Goal: Information Seeking & Learning: Learn about a topic

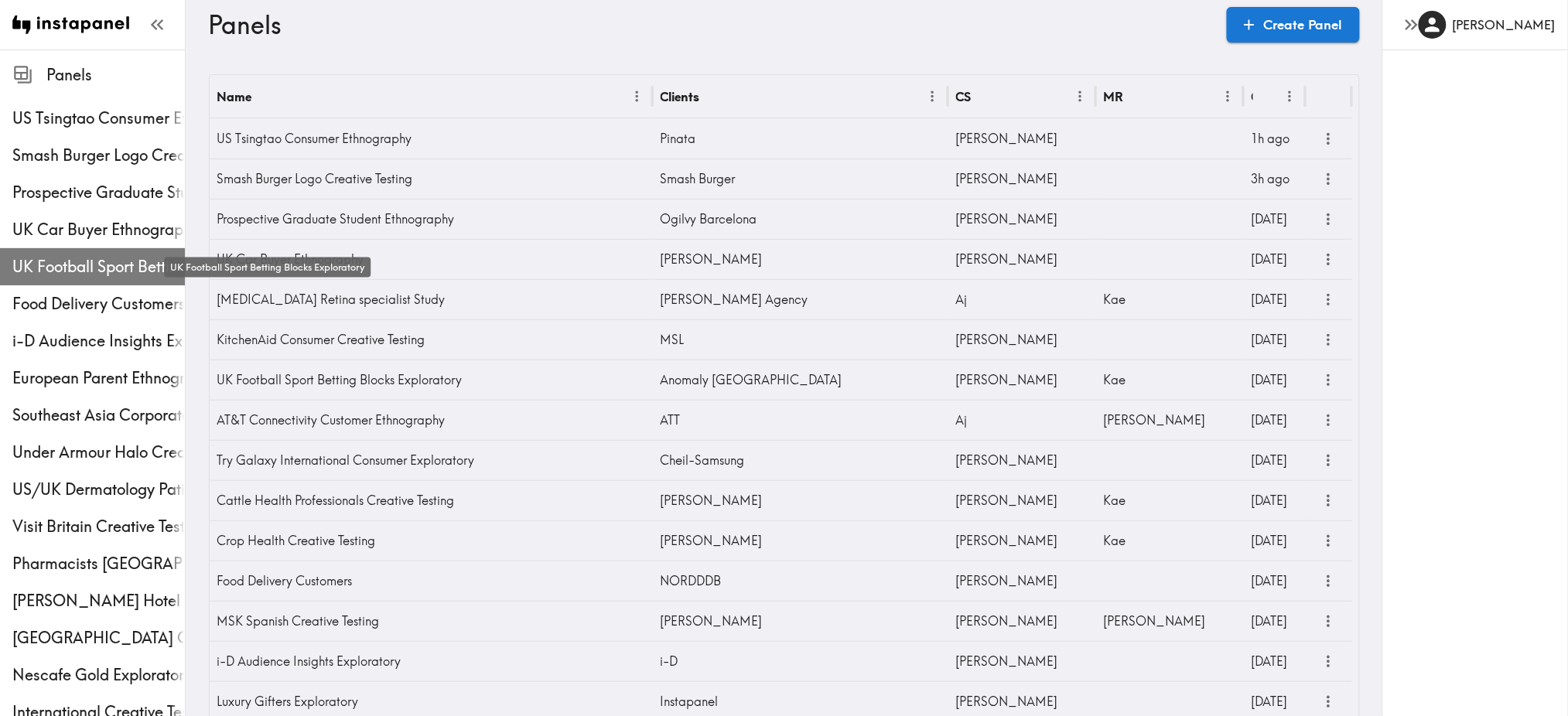
click at [103, 259] on span "UK Football Sport Betting Blocks Exploratory" at bounding box center [99, 266] width 173 height 21
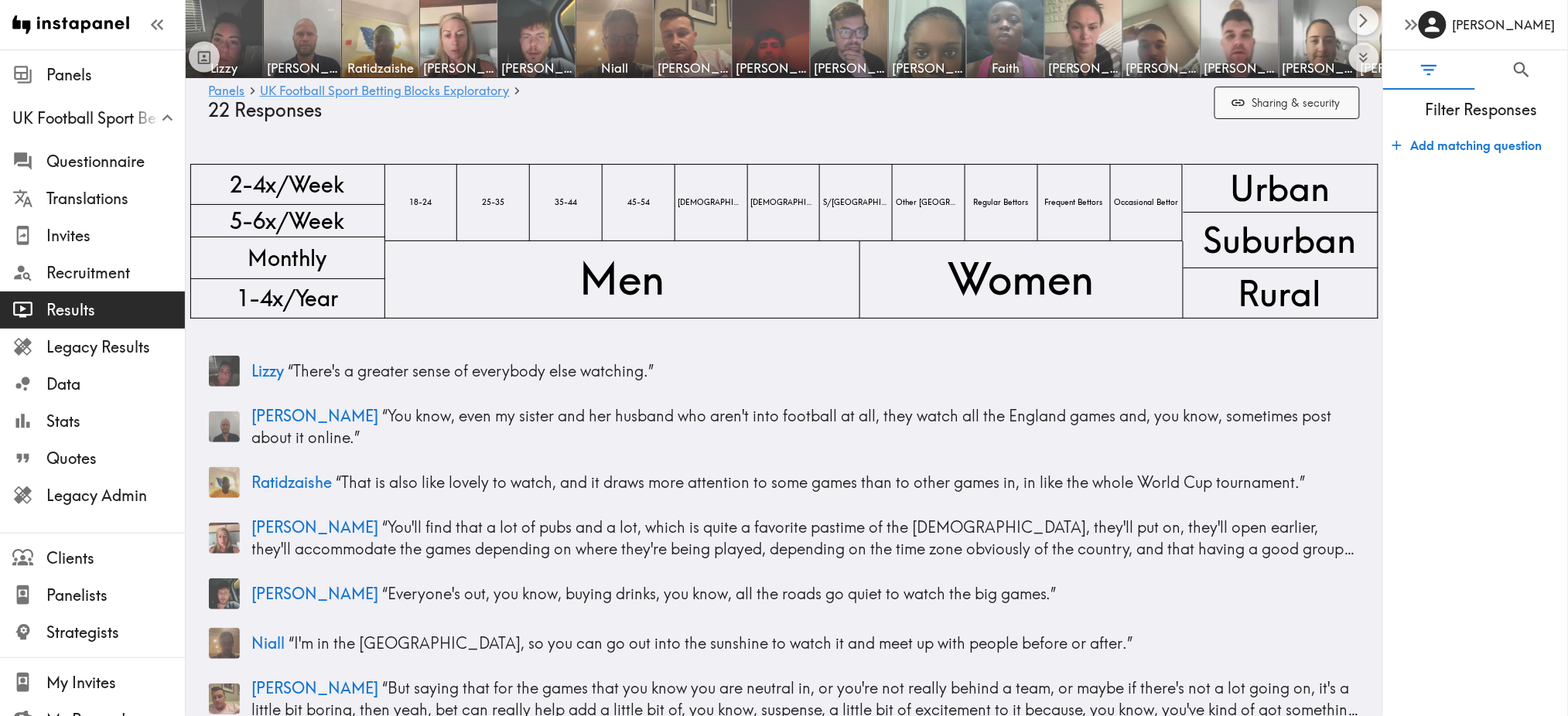
click at [1270, 109] on button "Sharing & security" at bounding box center [1286, 102] width 145 height 33
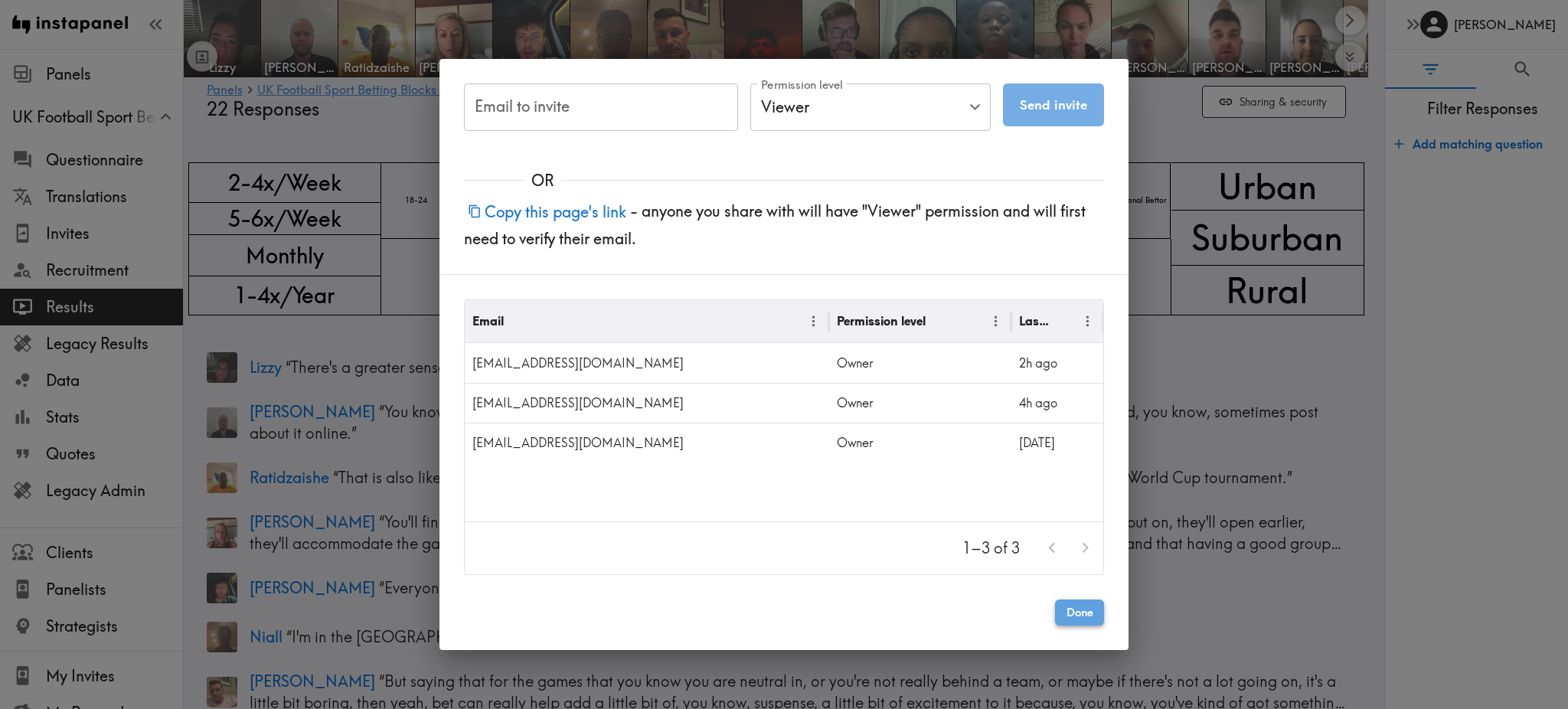
click at [1067, 615] on button "Done" at bounding box center [1080, 613] width 49 height 26
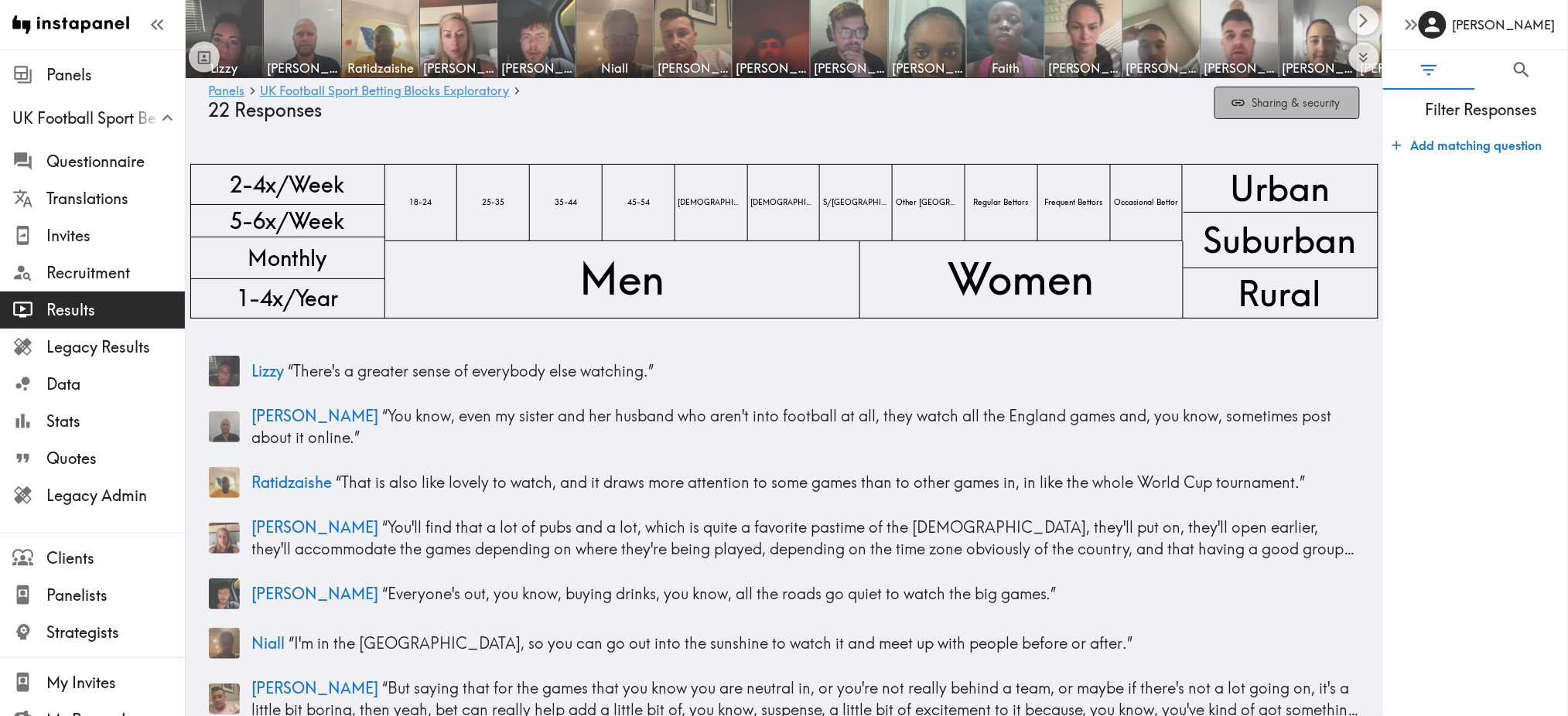
drag, startPoint x: 1335, startPoint y: 105, endPoint x: 1309, endPoint y: 106, distance: 26.0
click at [1309, 106] on button "Sharing & security" at bounding box center [1286, 102] width 145 height 33
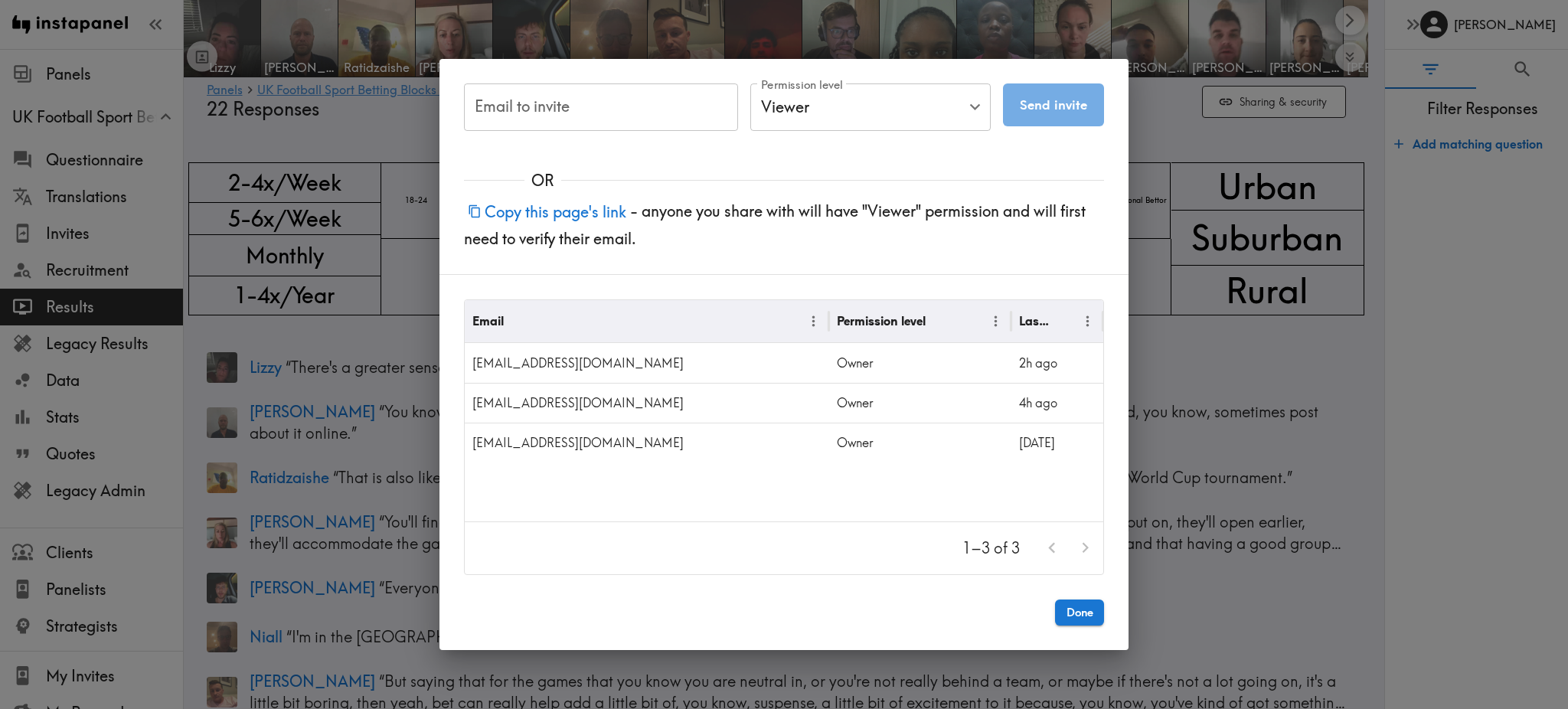
click at [571, 215] on button "Copy this page's link" at bounding box center [546, 211] width 166 height 33
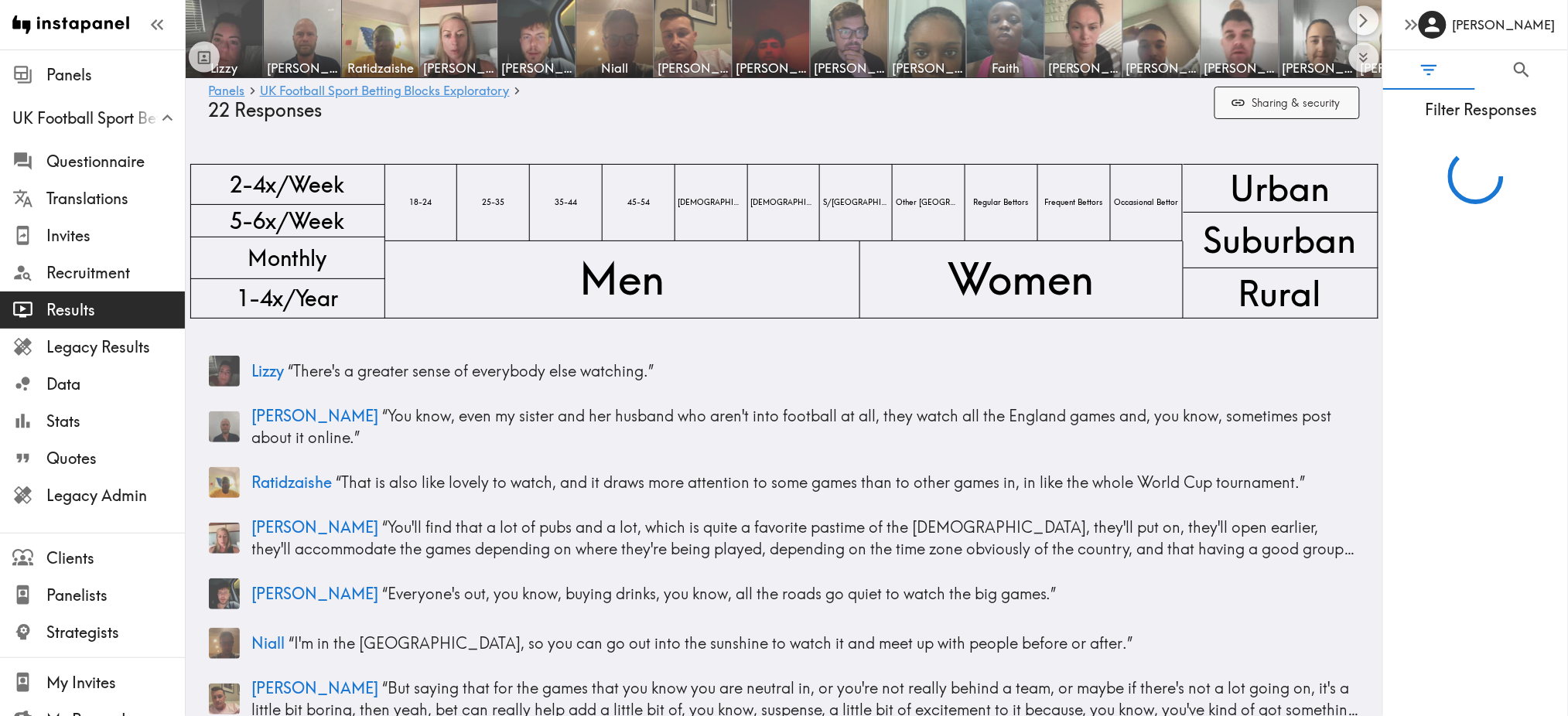
click at [1332, 102] on button "Sharing & security" at bounding box center [1286, 102] width 145 height 33
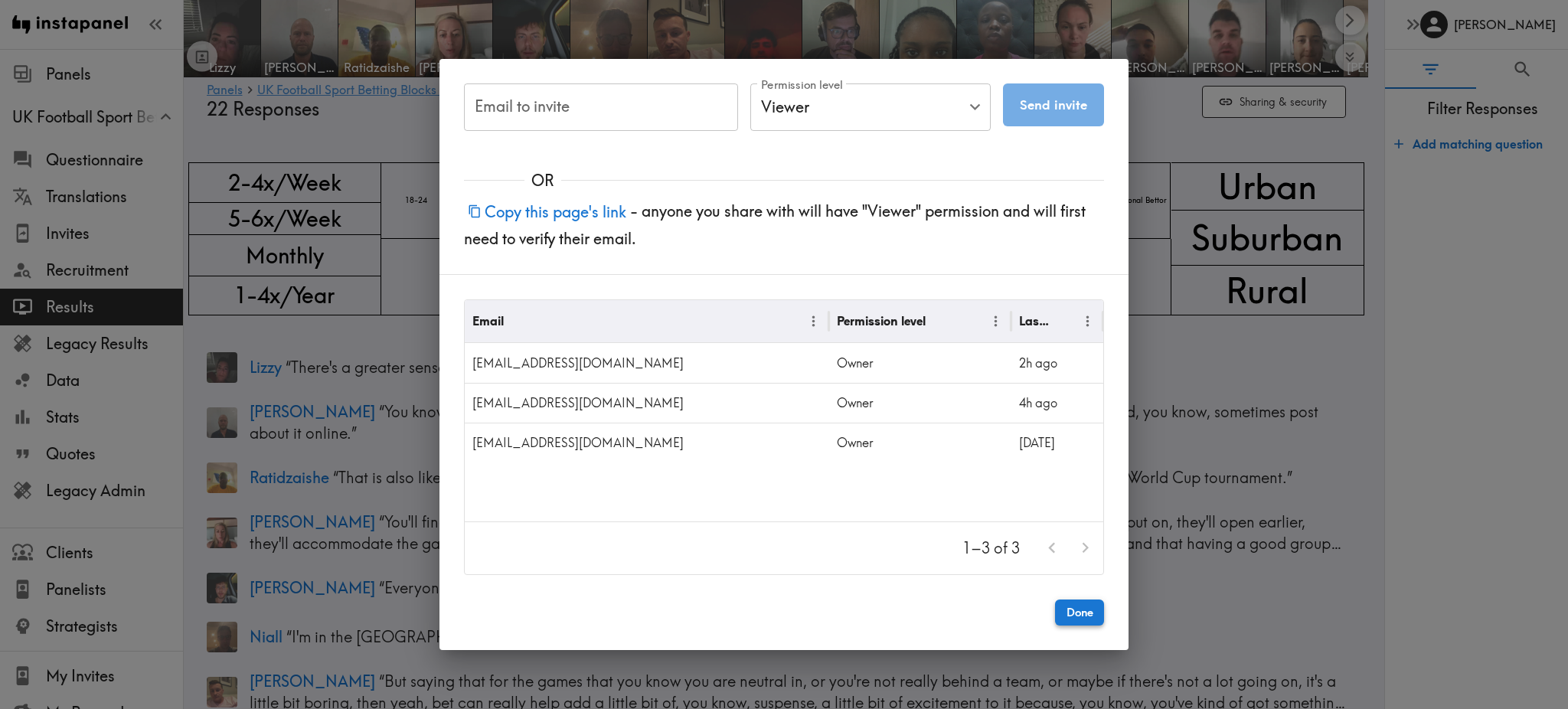
click at [1076, 614] on button "Done" at bounding box center [1080, 613] width 49 height 26
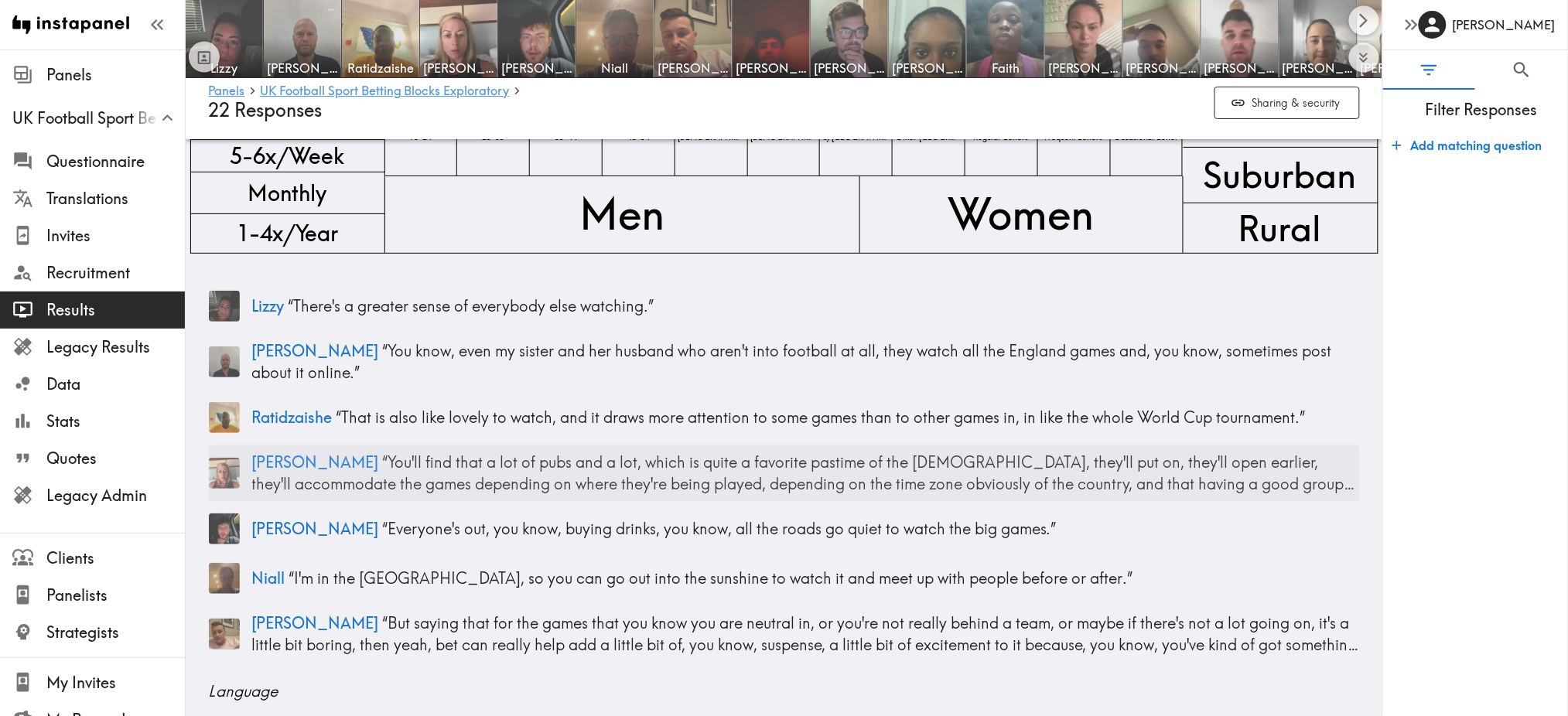
scroll to position [69, 0]
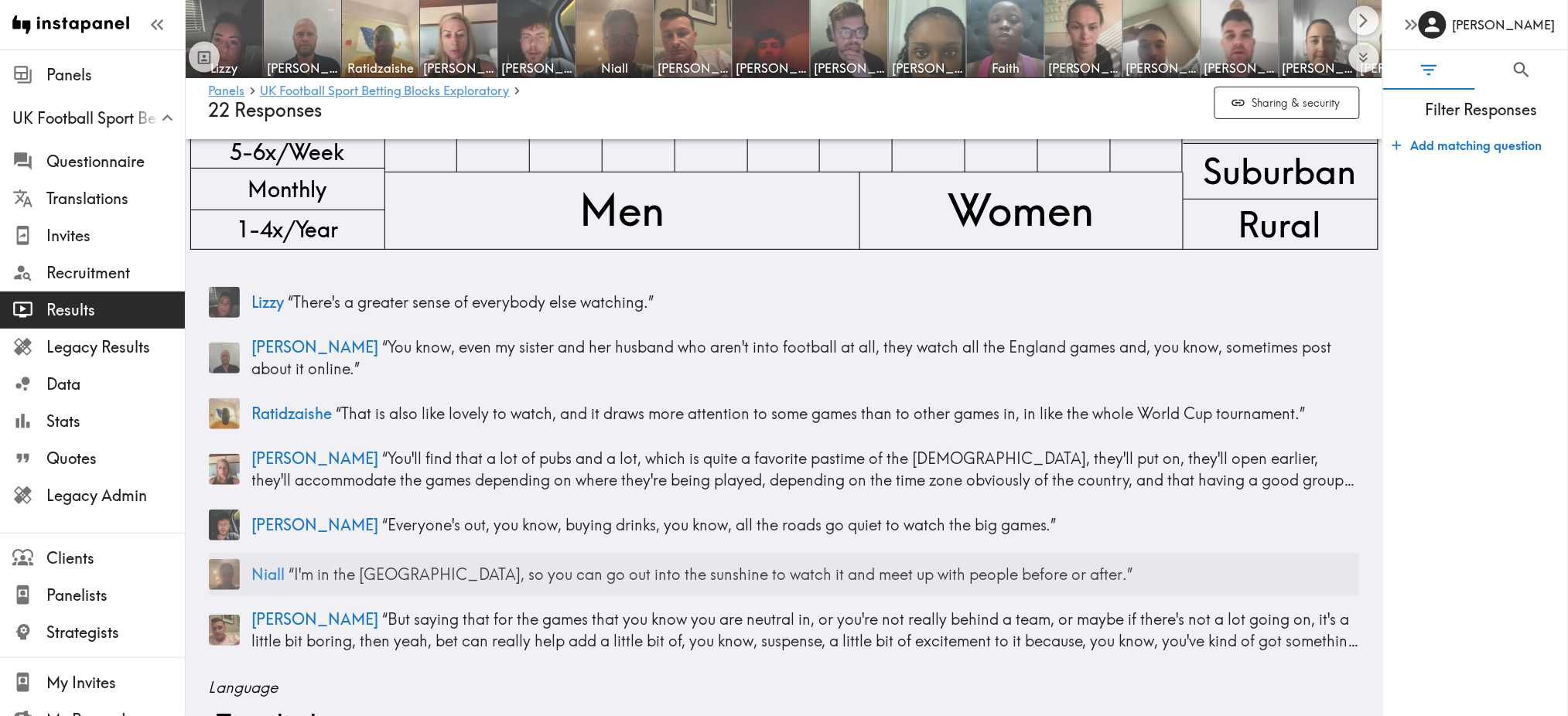
click at [802, 582] on p "Niall “ I'm in the UK, so you can go out into the sunshine to watch it and meet…" at bounding box center [806, 574] width 1108 height 21
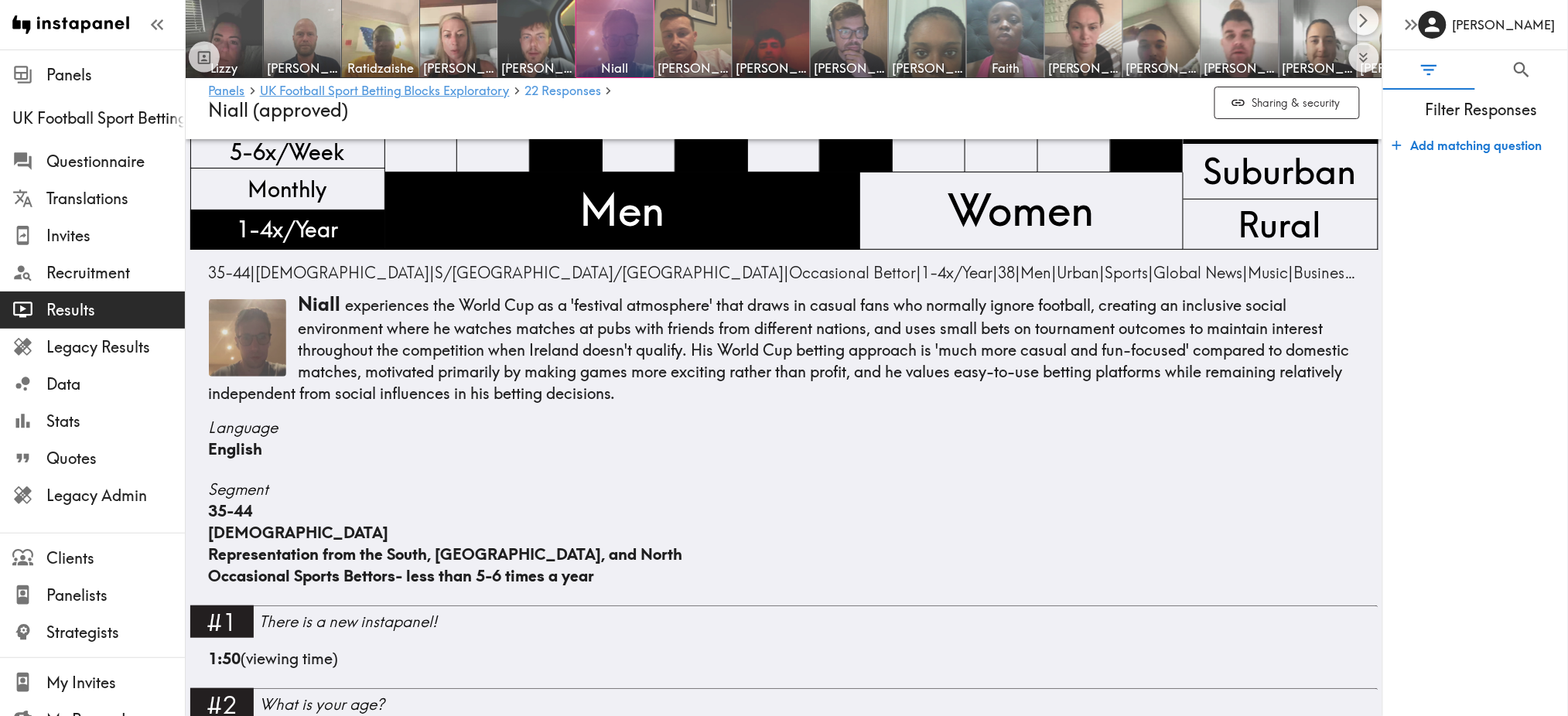
scroll to position [3839, 0]
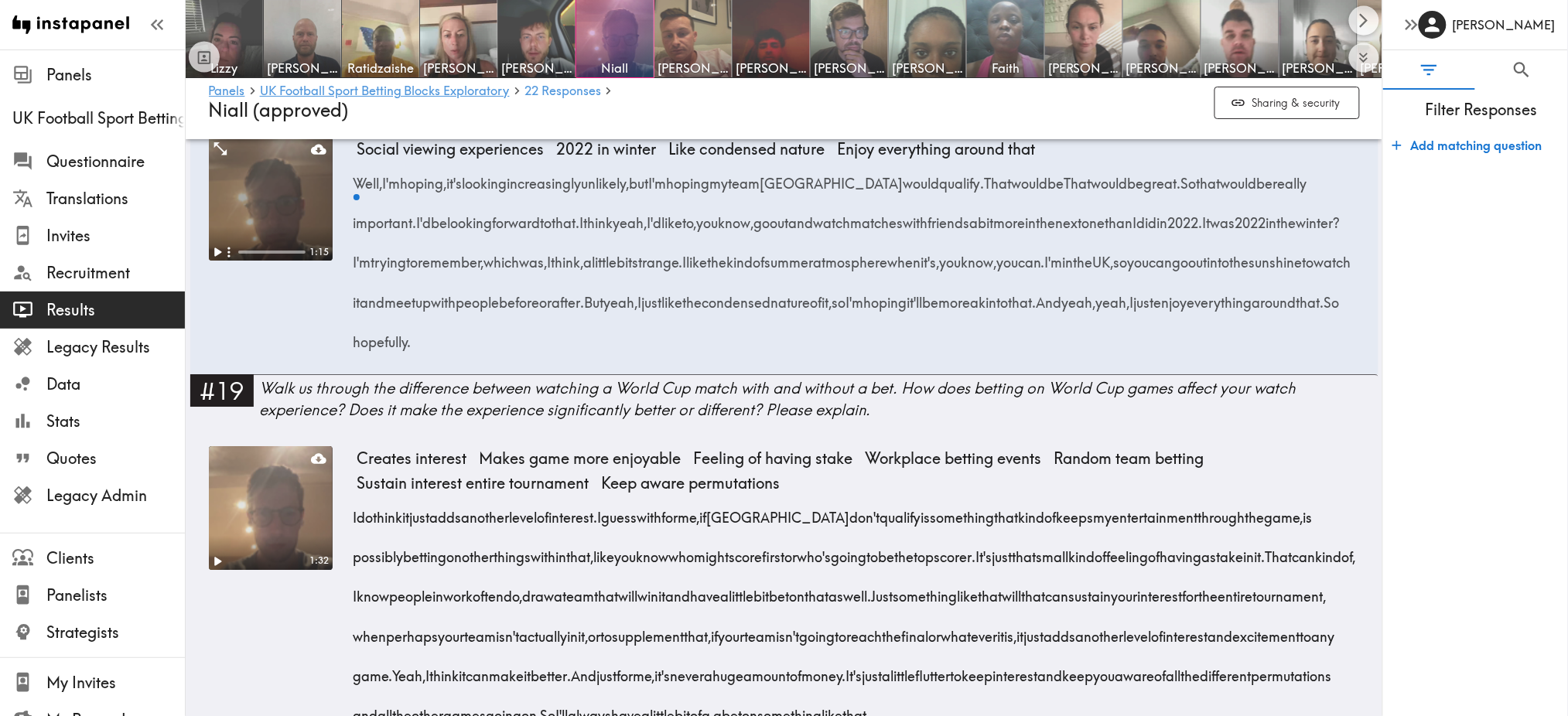
click at [250, 261] on video at bounding box center [270, 199] width 124 height 124
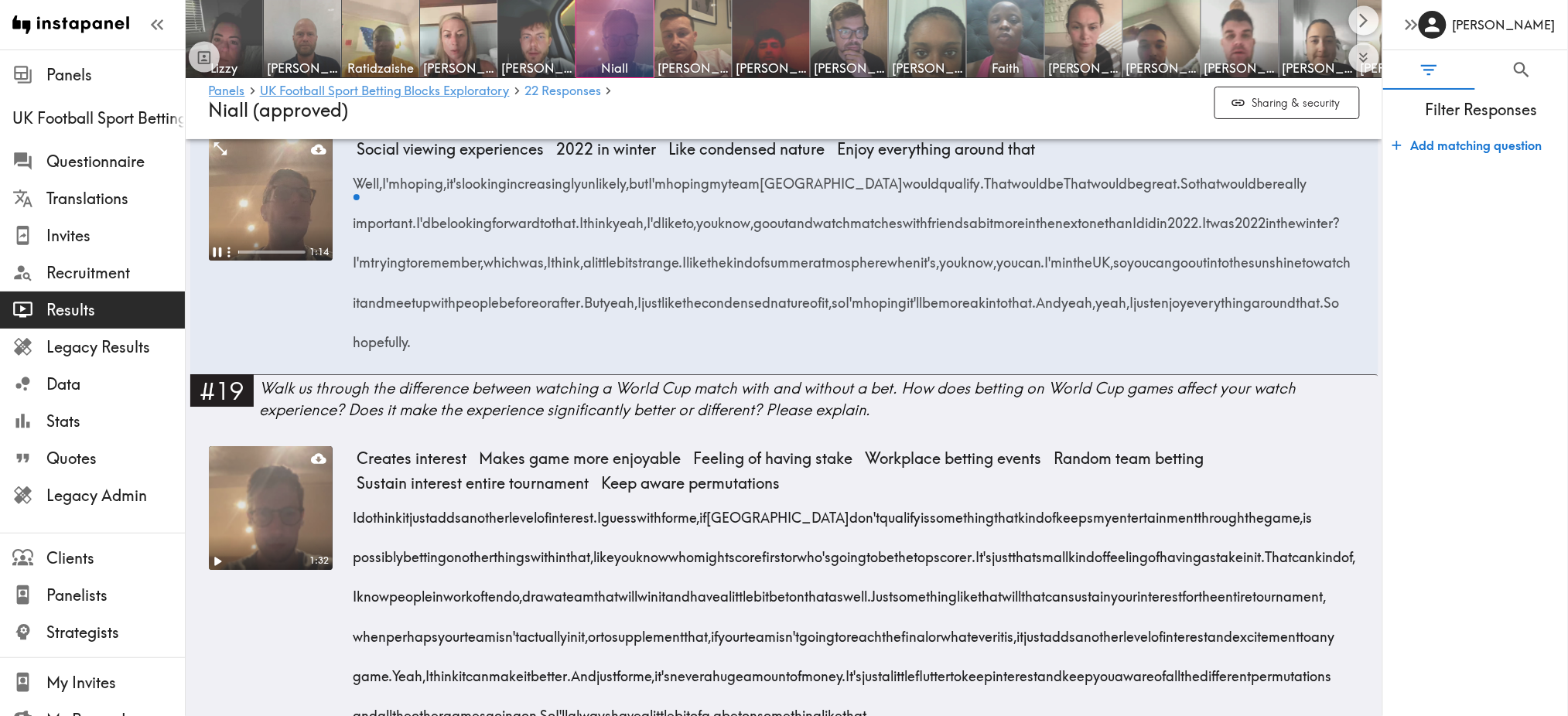
click at [250, 261] on video at bounding box center [270, 199] width 124 height 124
click at [254, 261] on video at bounding box center [270, 199] width 124 height 124
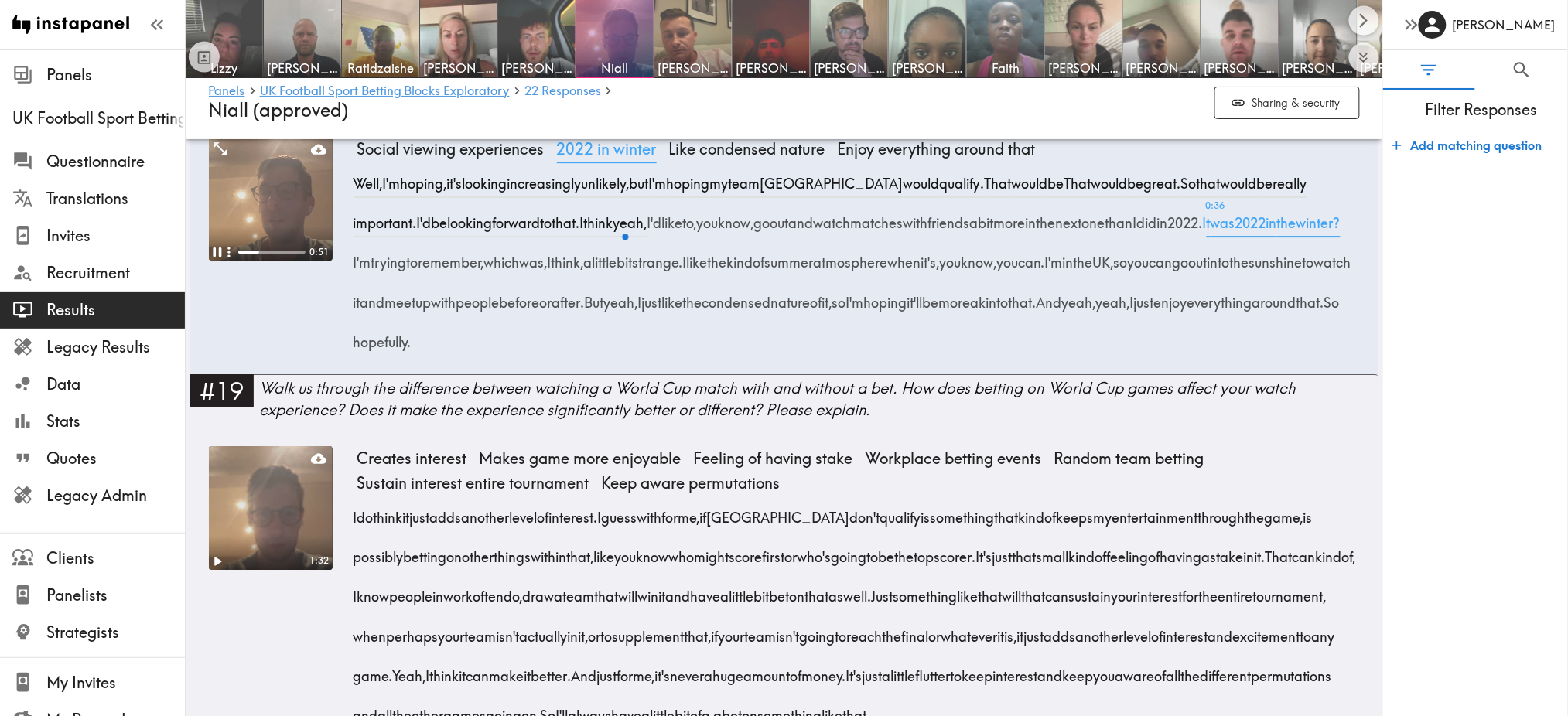
click at [611, 162] on span "2022 in winter" at bounding box center [607, 150] width 112 height 25
